Goal: Task Accomplishment & Management: Use online tool/utility

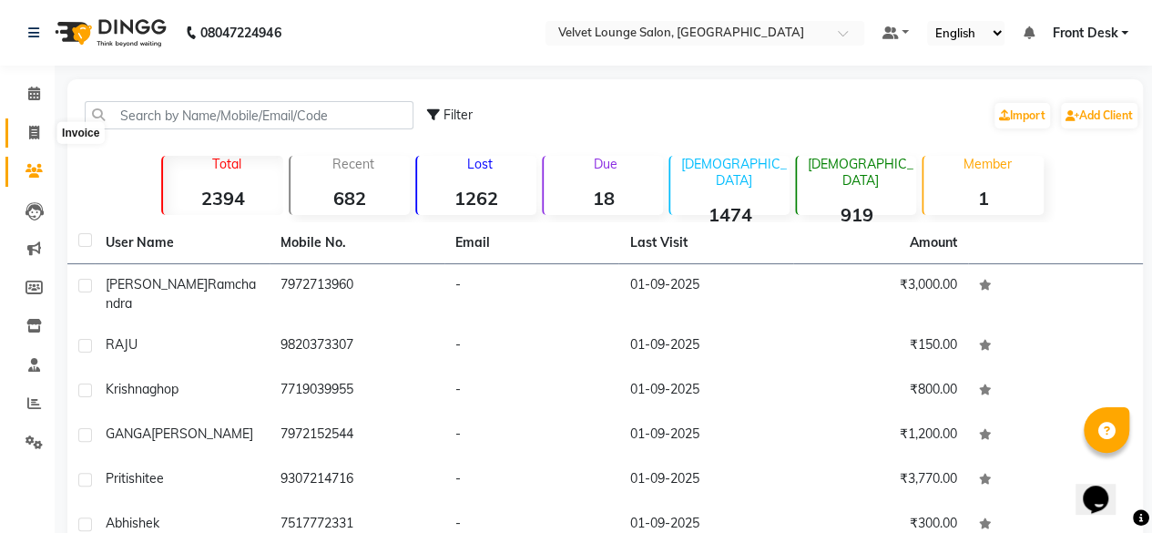
click at [36, 128] on icon at bounding box center [34, 133] width 10 height 14
select select "service"
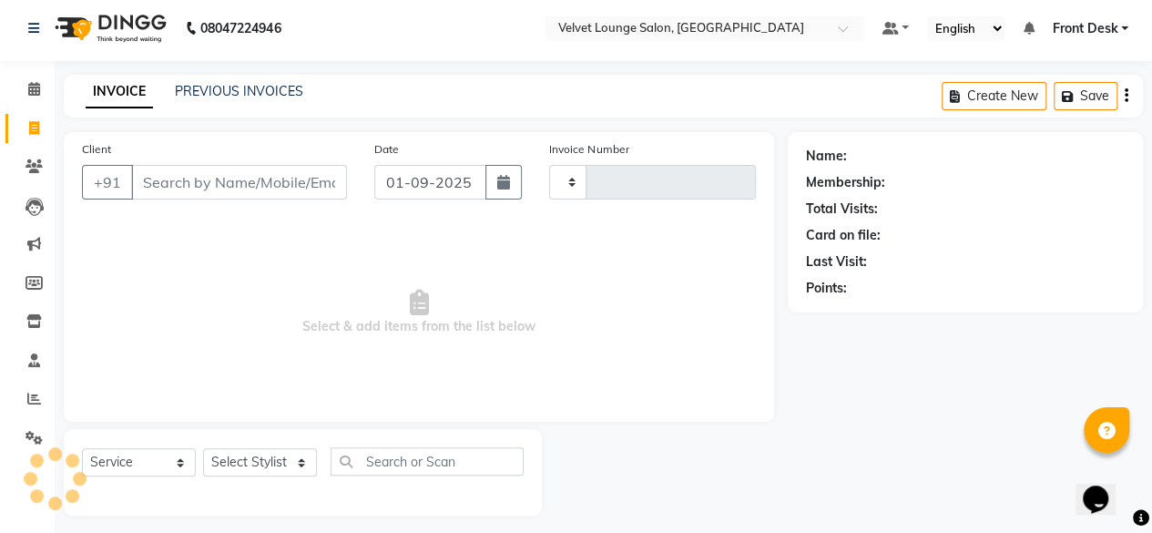
scroll to position [14, 0]
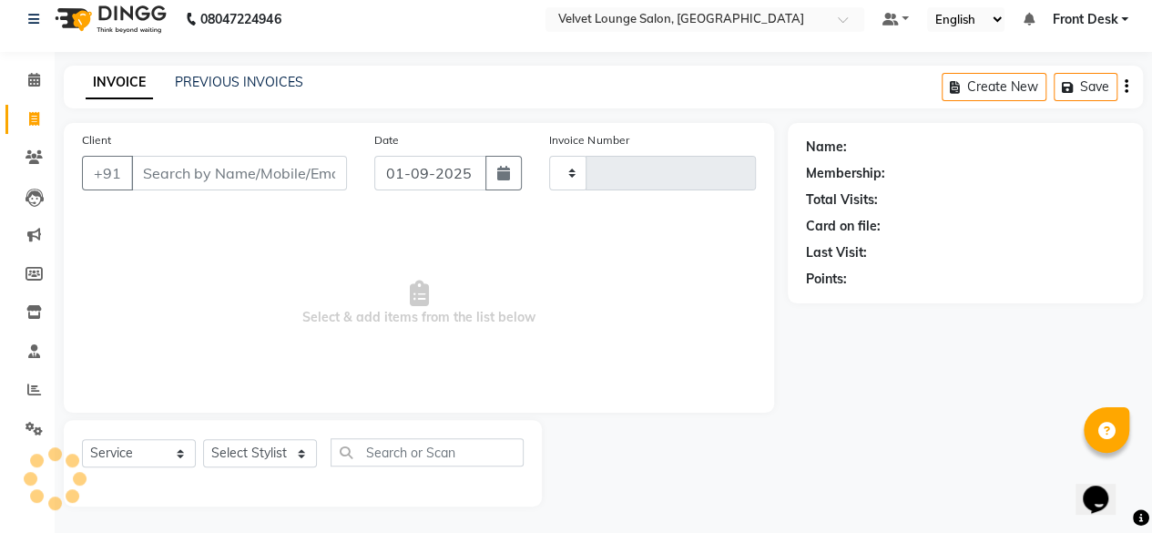
type input "1708"
select select "5962"
click at [287, 79] on link "PREVIOUS INVOICES" at bounding box center [239, 82] width 128 height 16
